Goal: Task Accomplishment & Management: Manage account settings

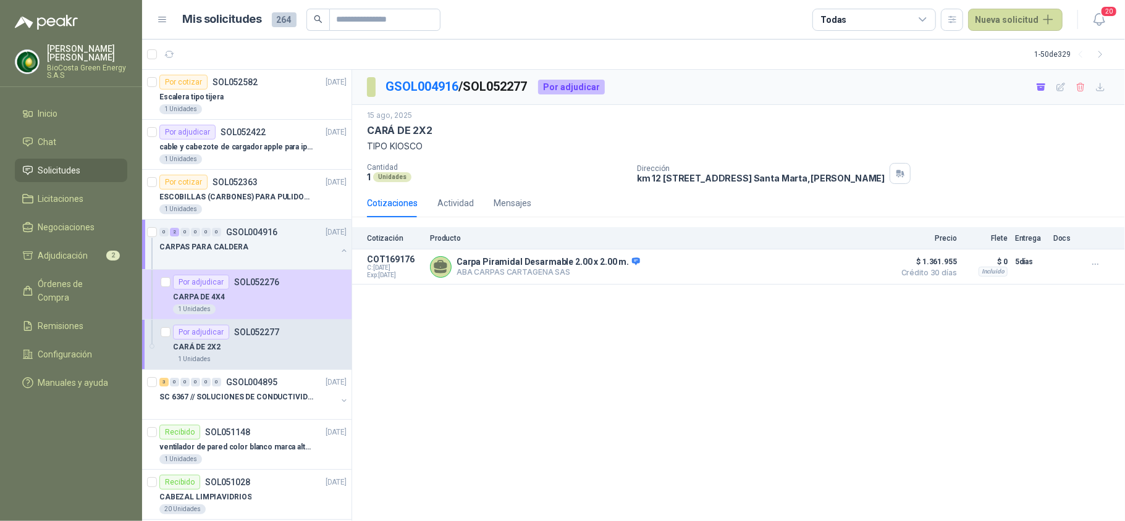
click at [52, 100] on menu "[PERSON_NAME] BioCosta [PERSON_NAME] Energy S.A.S Inicio Chat Solicitudes Licit…" at bounding box center [71, 260] width 142 height 521
click at [59, 109] on li "Inicio" at bounding box center [71, 114] width 98 height 14
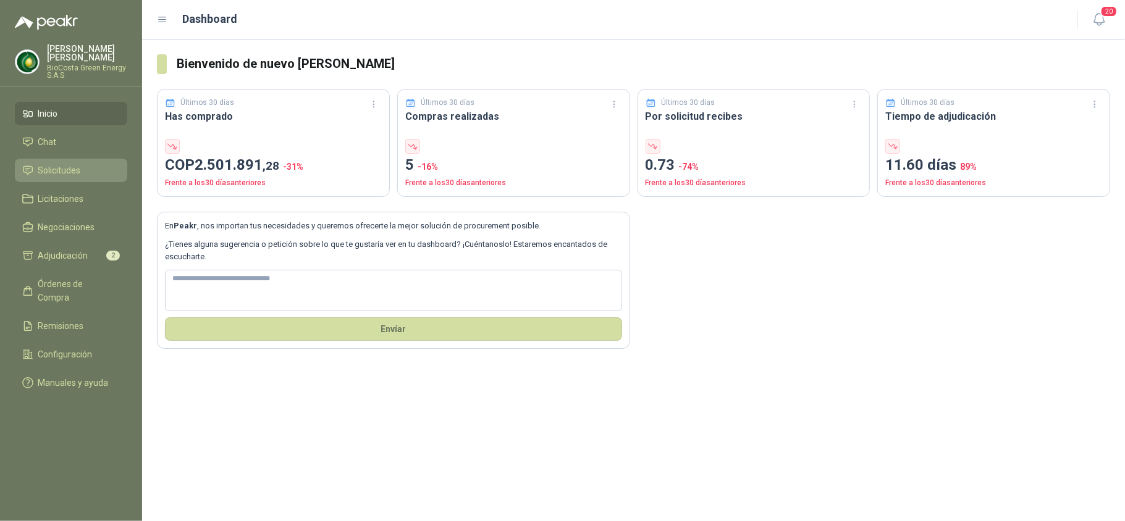
click at [53, 162] on link "Solicitudes" at bounding box center [71, 170] width 112 height 23
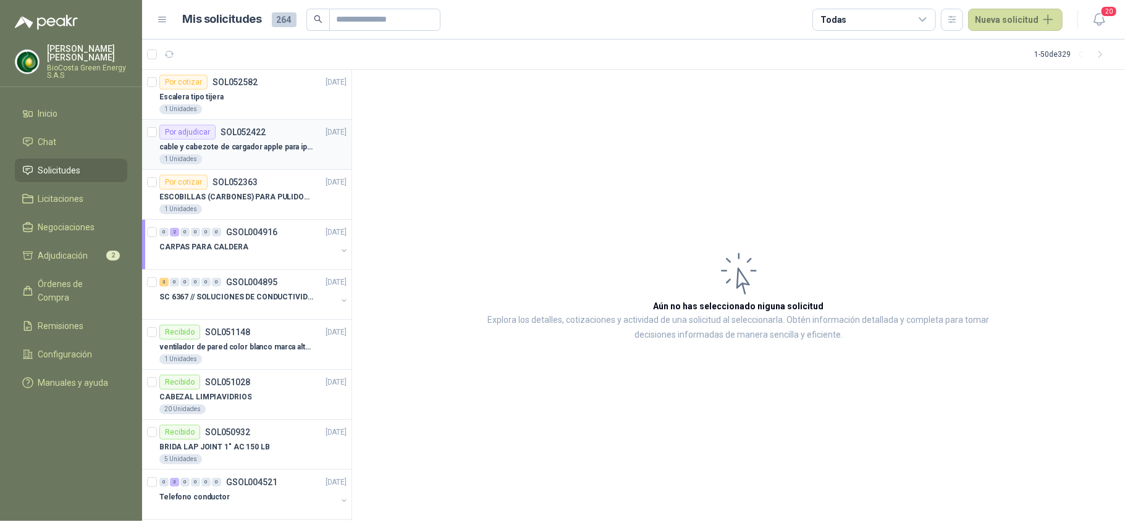
click at [243, 134] on p "SOL052422" at bounding box center [242, 132] width 45 height 9
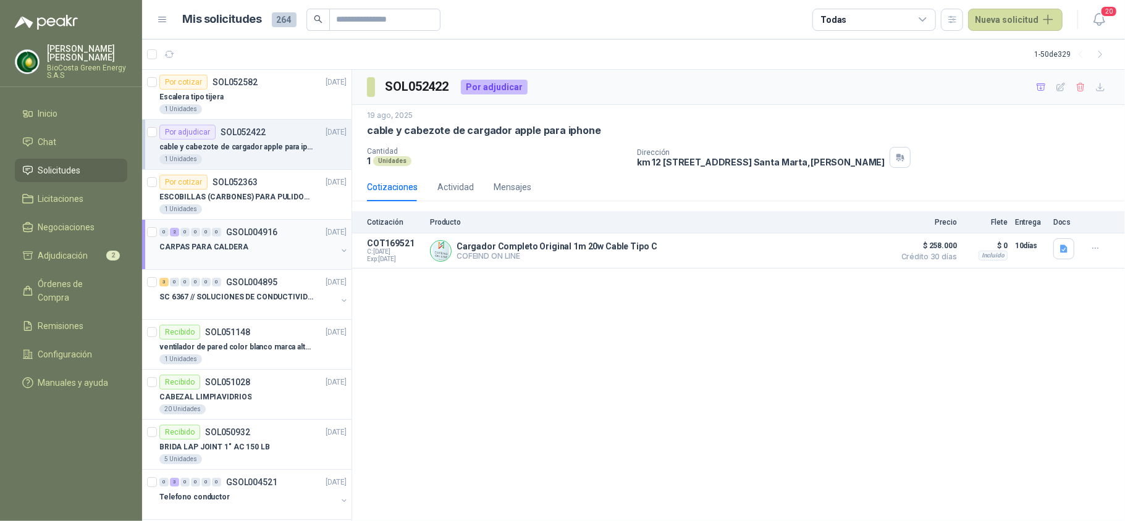
click at [230, 255] on div at bounding box center [247, 259] width 177 height 10
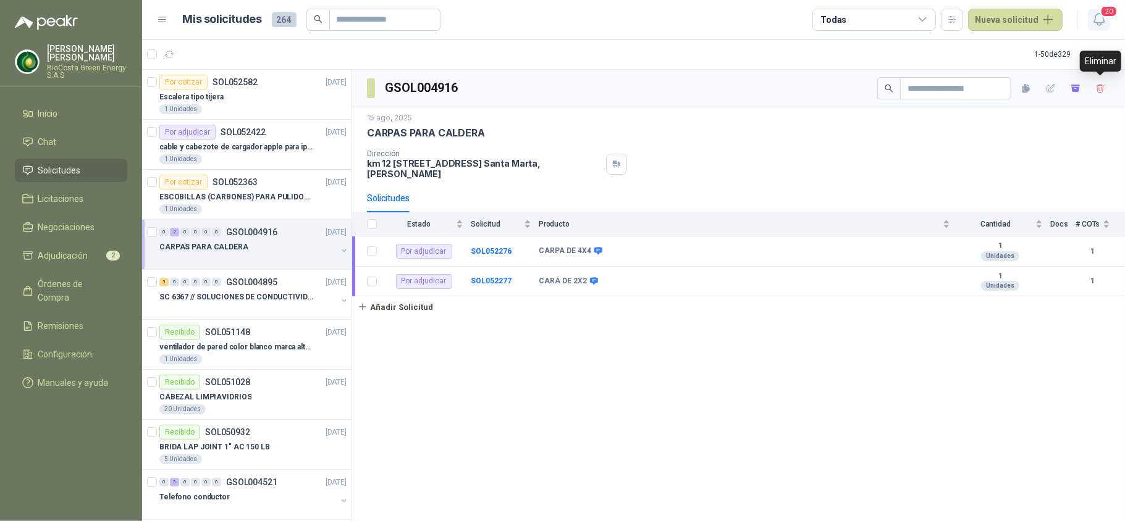
click at [1102, 27] on button "20" at bounding box center [1099, 20] width 22 height 22
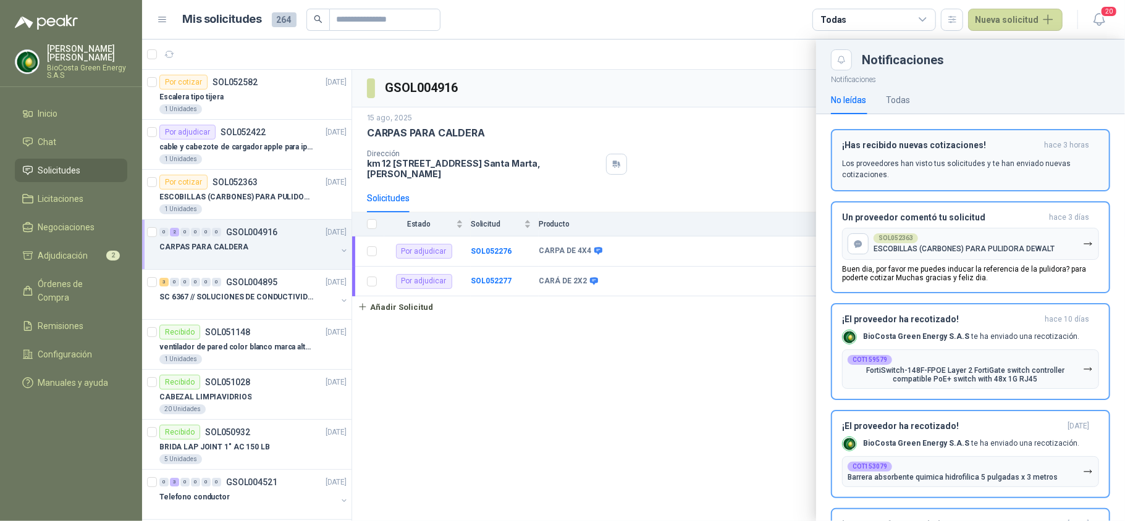
click at [962, 169] on p "Los proveedores han visto tus solicitudes y te han enviado nuevas cotizaciones." at bounding box center [970, 169] width 257 height 22
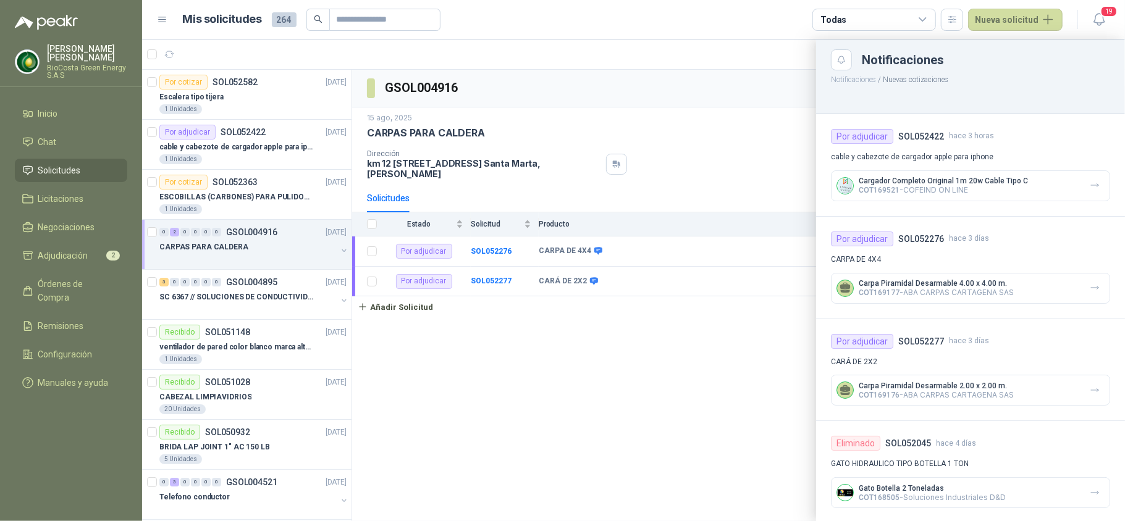
click at [684, 344] on div at bounding box center [633, 281] width 983 height 482
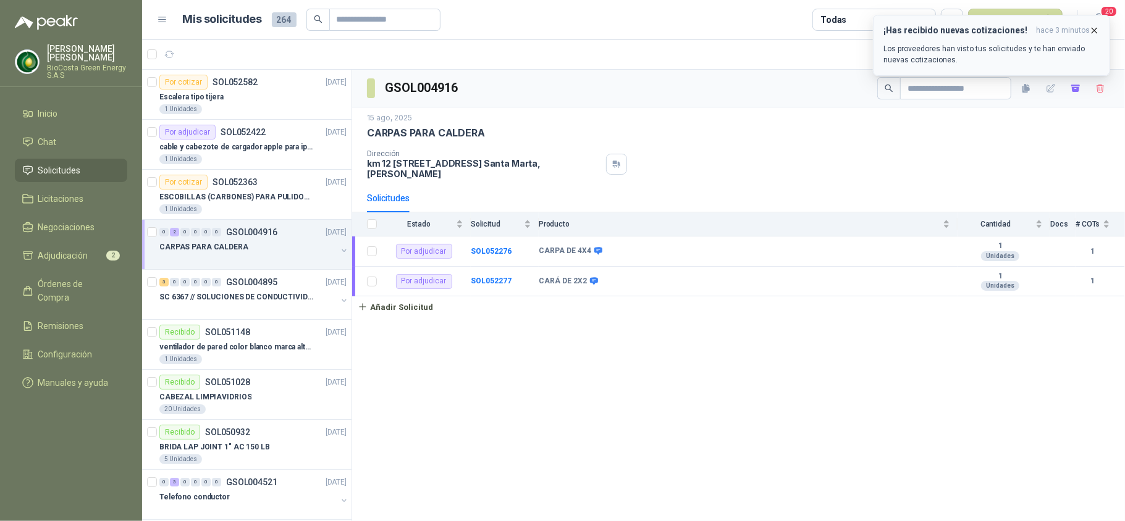
click at [937, 48] on p "Los proveedores han visto tus solicitudes y te han enviado nuevas cotizaciones." at bounding box center [991, 54] width 216 height 22
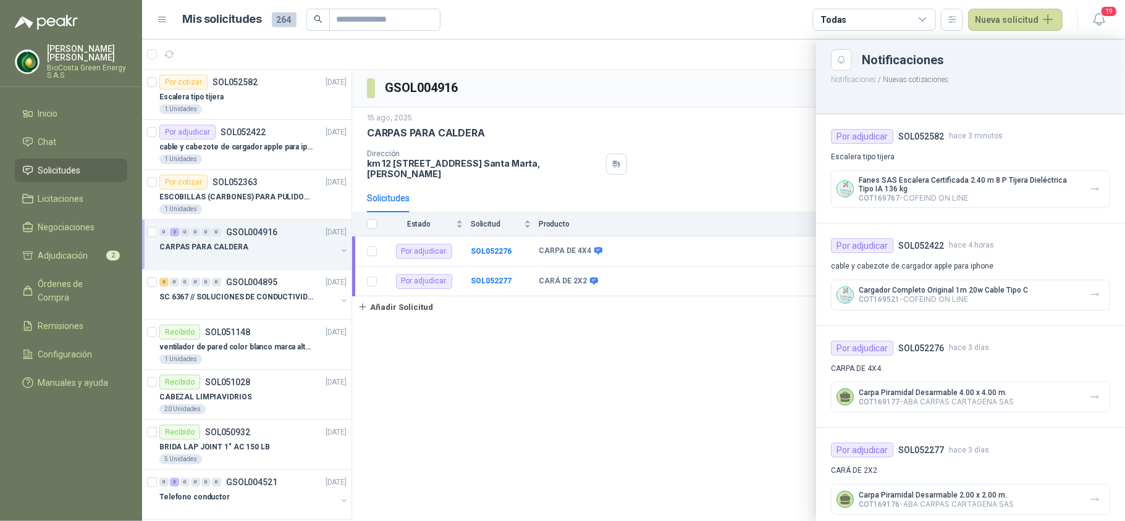
click at [205, 92] on div at bounding box center [633, 281] width 983 height 482
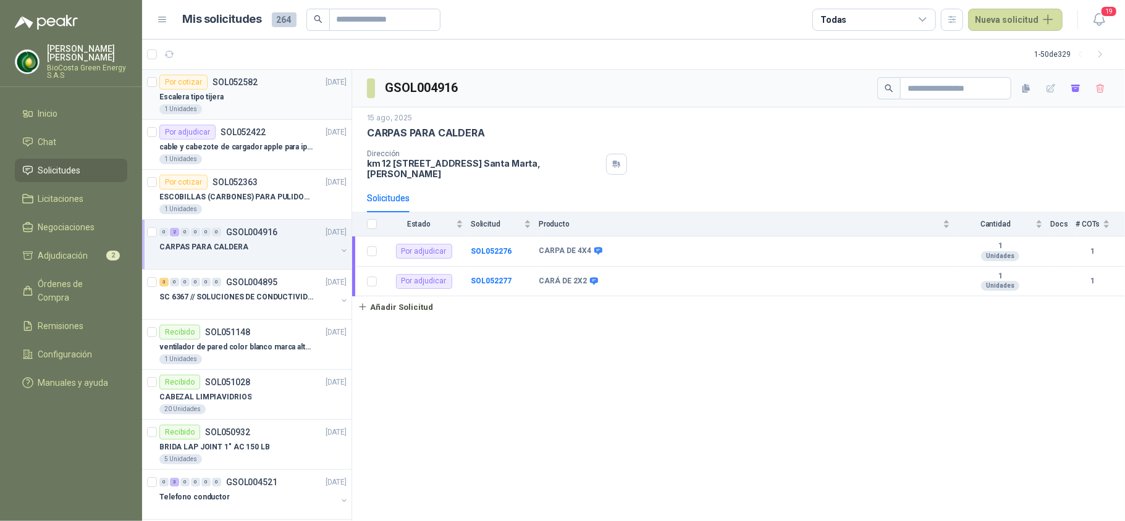
click at [274, 98] on div "Escalera tipo tijera" at bounding box center [252, 97] width 187 height 15
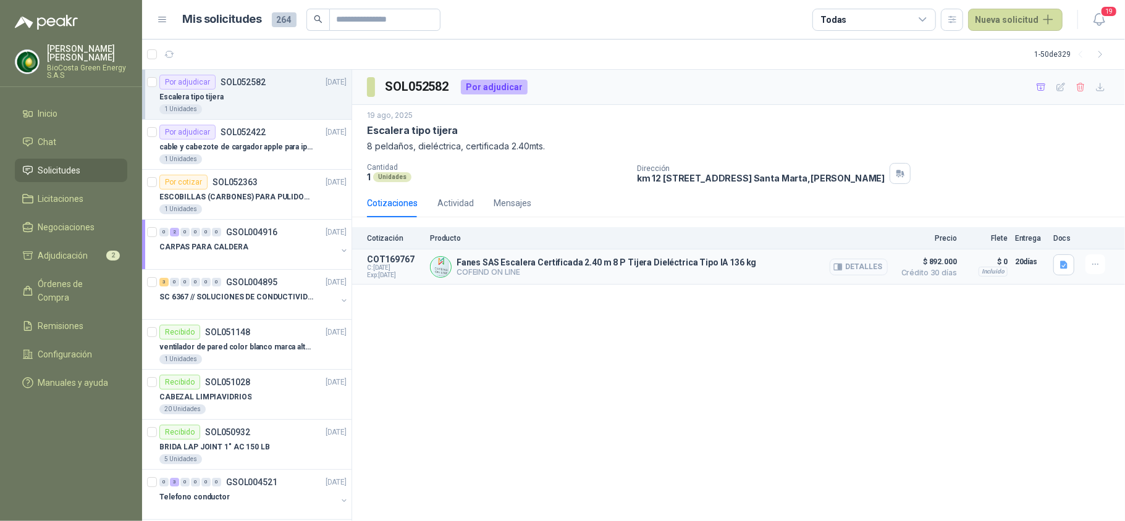
click at [838, 274] on button "Detalles" at bounding box center [858, 267] width 58 height 17
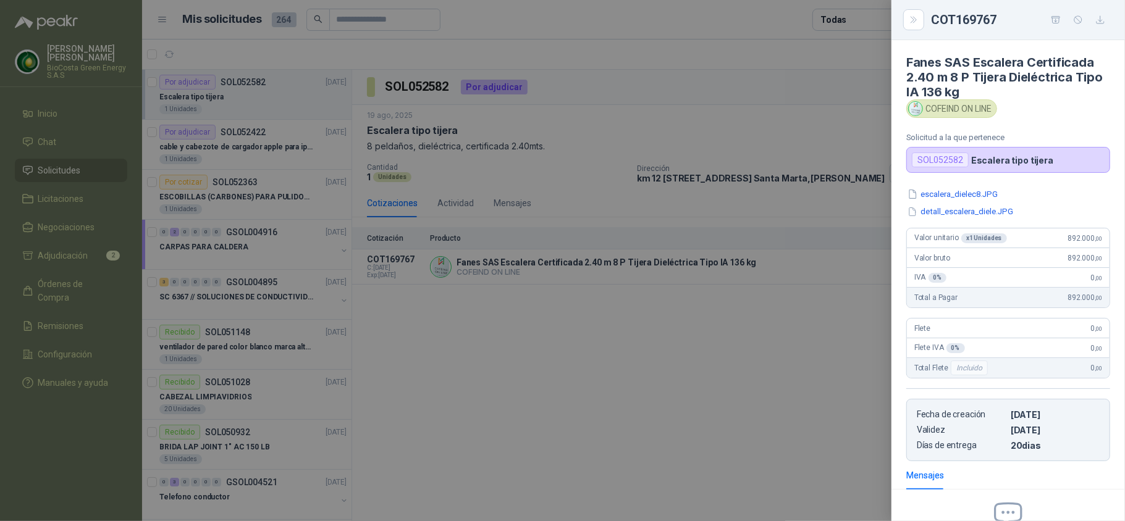
click at [957, 199] on button "escalera_dielec8.JPG" at bounding box center [952, 194] width 93 height 13
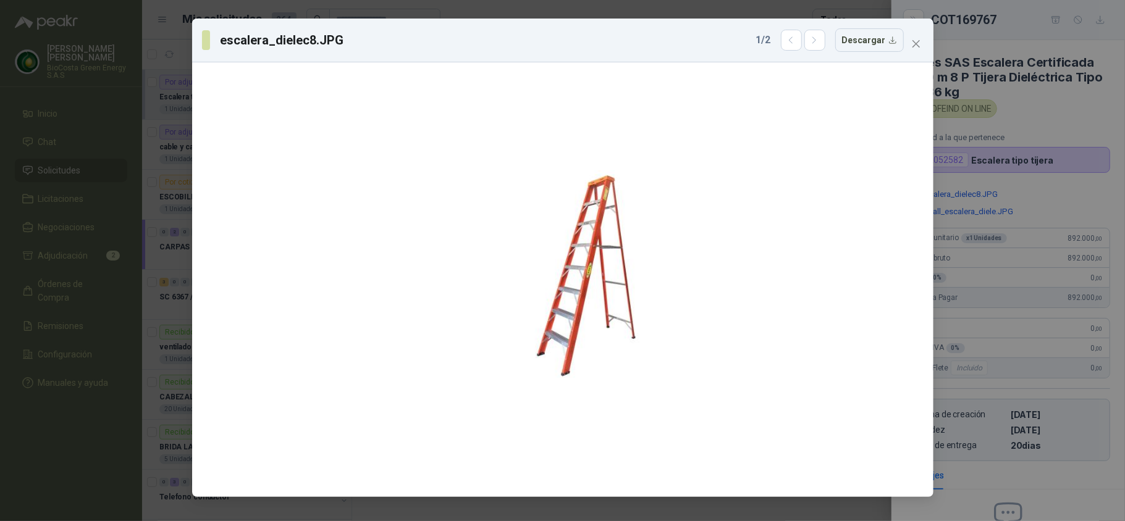
click at [818, 28] on div "1 / 2 Descargar" at bounding box center [830, 39] width 148 height 23
click at [811, 38] on button "button" at bounding box center [814, 40] width 21 height 21
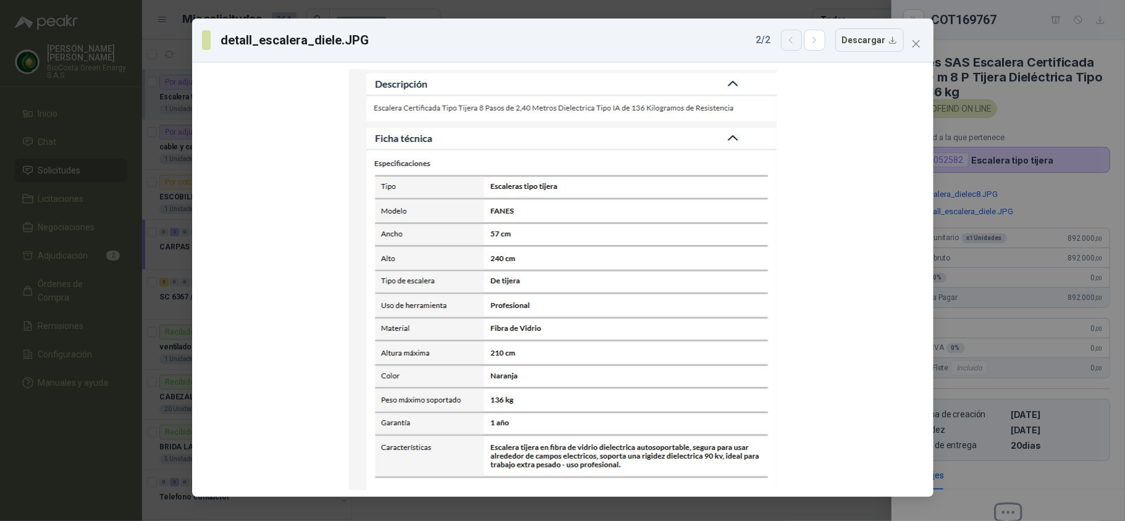
click at [786, 40] on button "button" at bounding box center [791, 40] width 21 height 21
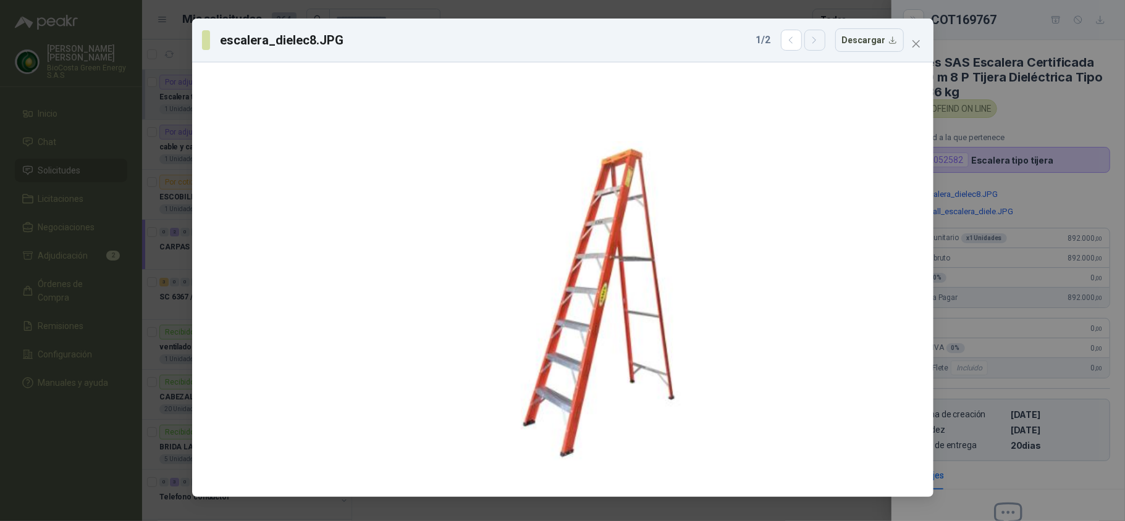
click at [813, 37] on icon "button" at bounding box center [814, 40] width 10 height 10
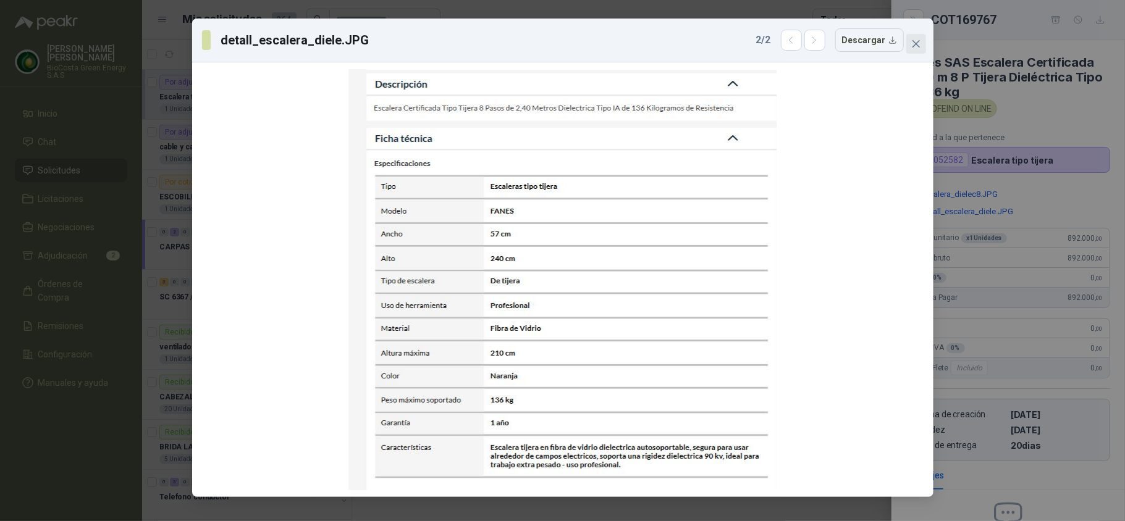
click at [915, 39] on icon "close" at bounding box center [916, 44] width 10 height 10
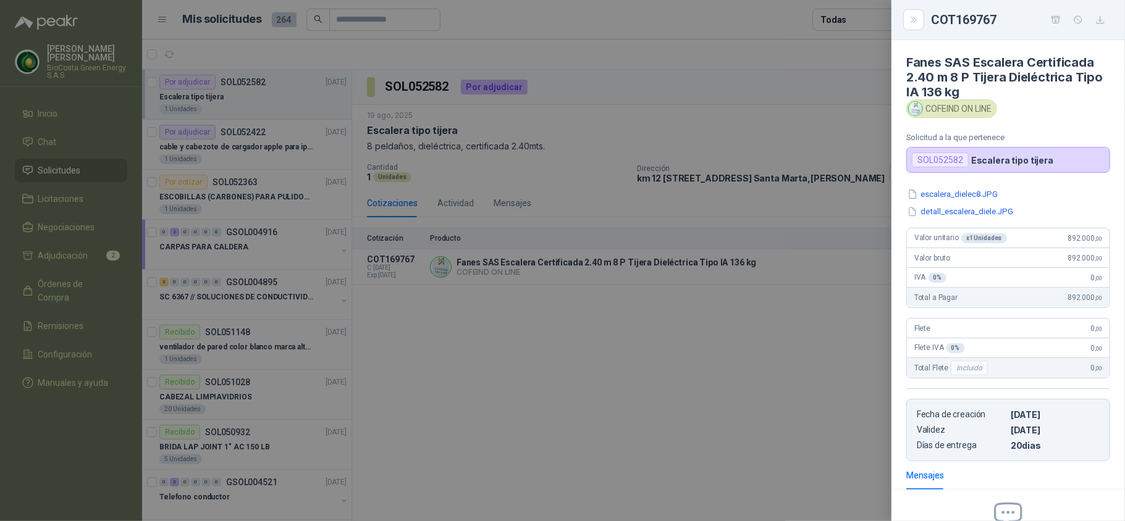
click at [690, 172] on div at bounding box center [562, 260] width 1125 height 521
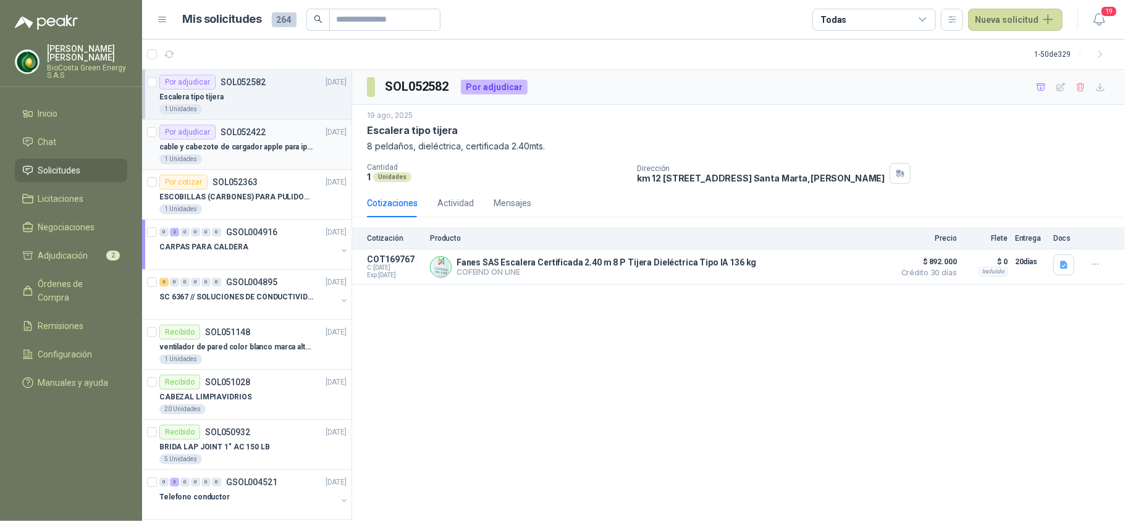
click at [270, 144] on p "cable y cabezote de cargador apple para iphone" at bounding box center [236, 147] width 154 height 12
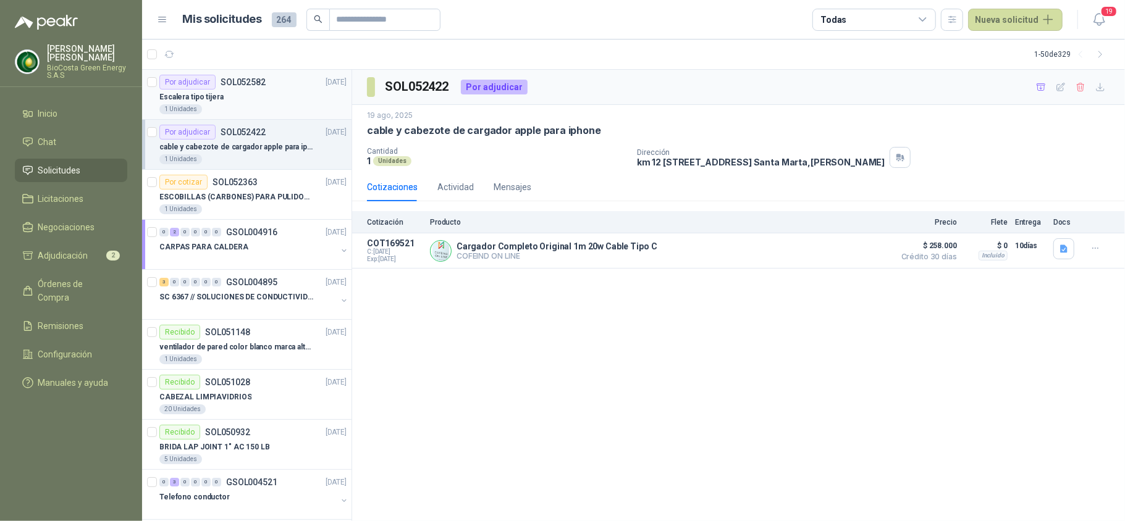
click at [206, 99] on p "Escalera tipo tijera" at bounding box center [191, 97] width 64 height 12
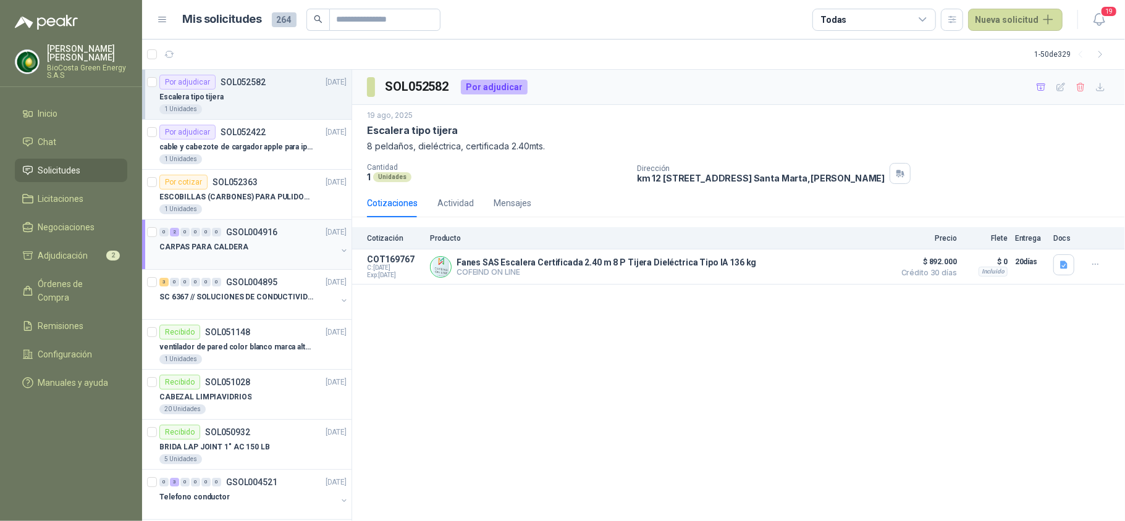
click at [208, 240] on div "CARPAS PARA CALDERA" at bounding box center [247, 247] width 177 height 15
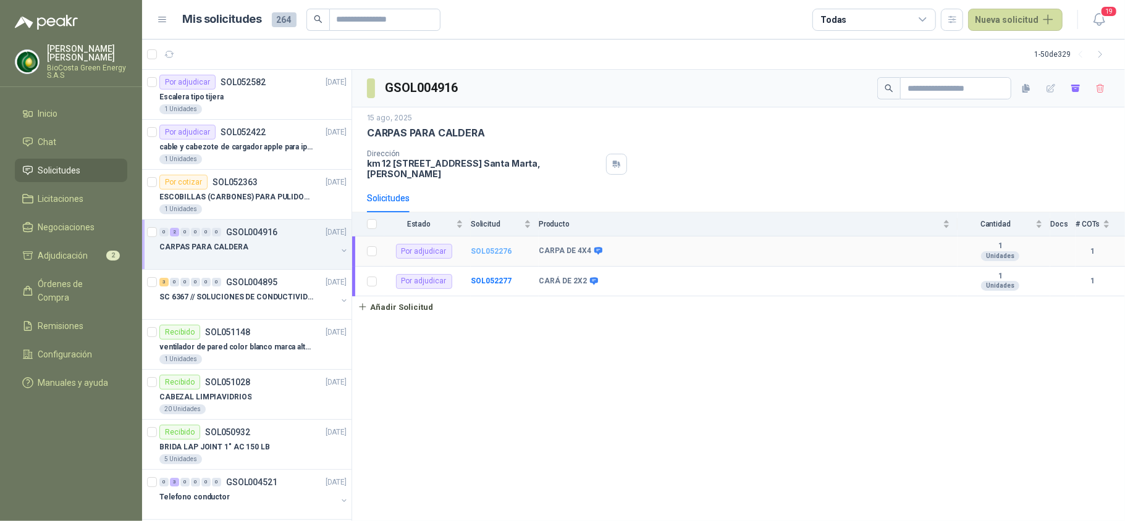
click at [488, 252] on b "SOL052276" at bounding box center [491, 251] width 41 height 9
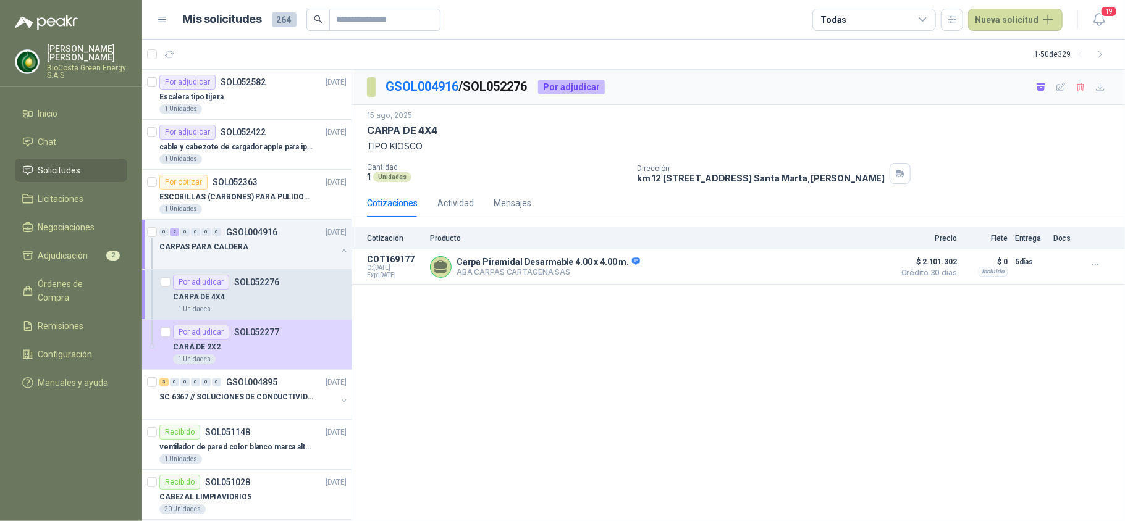
drag, startPoint x: 1124, startPoint y: 361, endPoint x: 844, endPoint y: 320, distance: 283.3
click at [1120, 361] on html "[PERSON_NAME] BioCosta [PERSON_NAME] Energy S.A.S Inicio Chat Solicitudes Licit…" at bounding box center [562, 260] width 1125 height 521
click at [80, 259] on span "Adjudicación" at bounding box center [63, 256] width 50 height 14
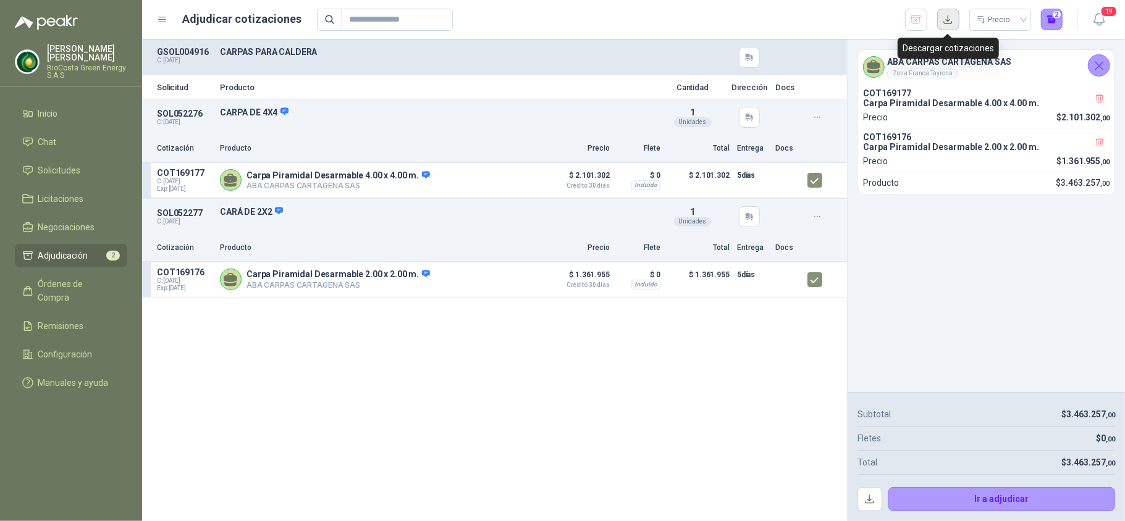
click at [942, 21] on button "button" at bounding box center [948, 20] width 22 height 22
drag, startPoint x: 1117, startPoint y: 263, endPoint x: 1107, endPoint y: 264, distance: 10.0
click at [1112, 264] on div "ABA CARPAS [GEOGRAPHIC_DATA] SAS Zona Franca Tayrona COT169177 Carpa Piramidal …" at bounding box center [985, 216] width 277 height 353
click at [865, 500] on button "button" at bounding box center [869, 499] width 25 height 25
